Goal: Task Accomplishment & Management: Complete application form

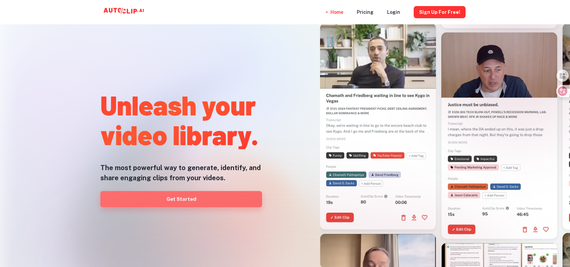
click at [194, 199] on link "Get Started" at bounding box center [181, 199] width 162 height 16
